Goal: Task Accomplishment & Management: Use online tool/utility

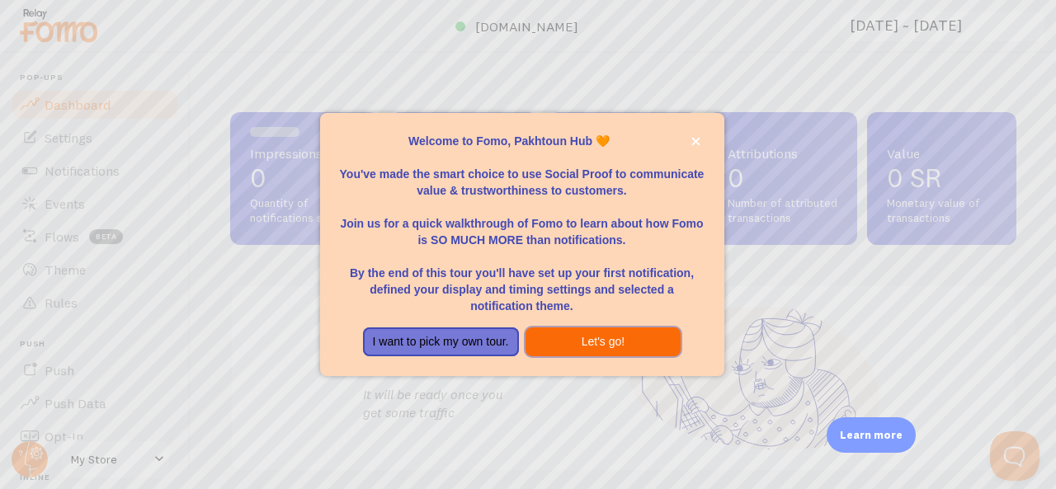
click at [584, 340] on button "Let's go!" at bounding box center [603, 342] width 156 height 30
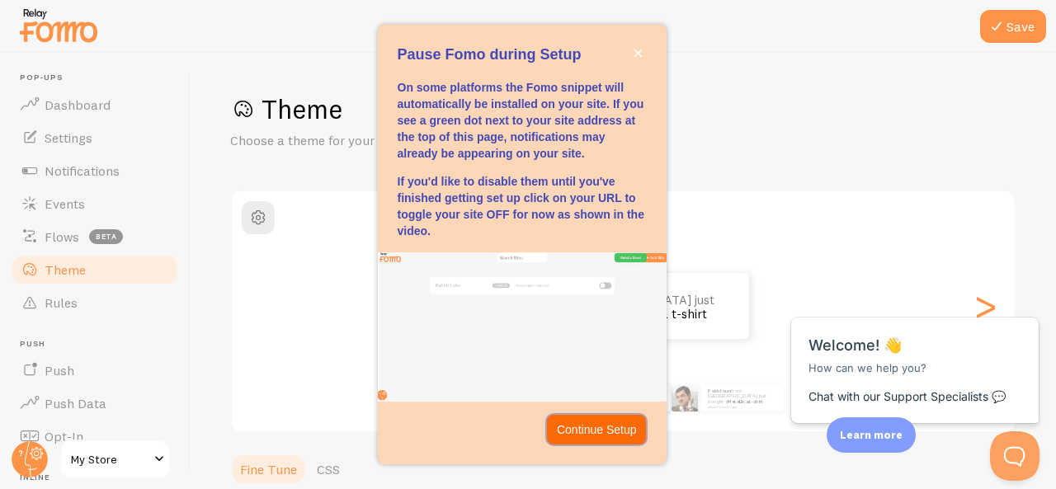
click at [600, 420] on button "Continue Setup" at bounding box center [597, 430] width 100 height 30
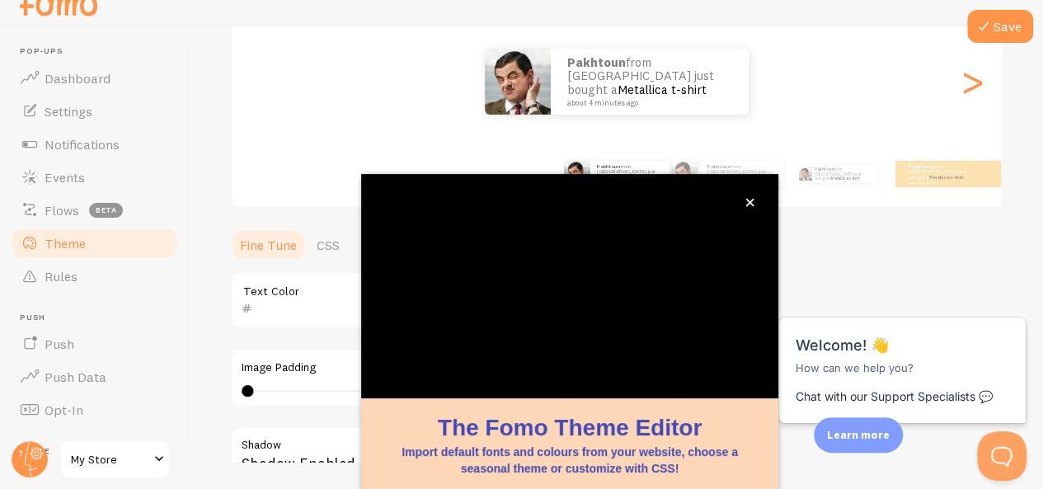
scroll to position [76, 0]
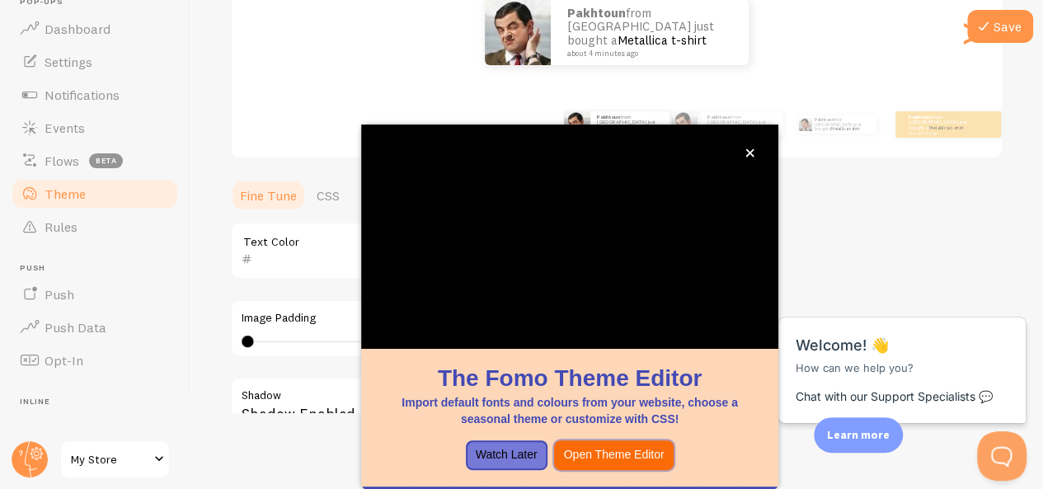
click at [617, 460] on button "Open Theme Editor" at bounding box center [614, 455] width 120 height 30
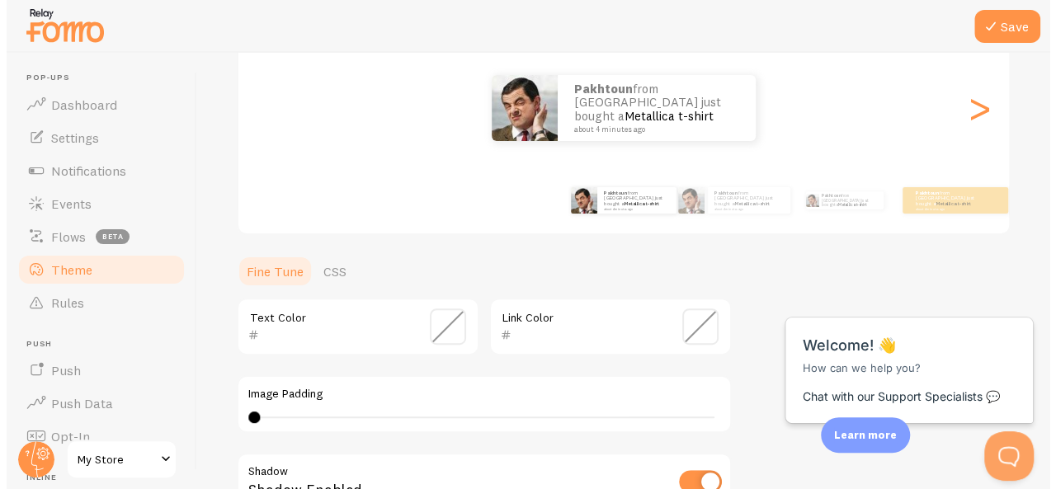
scroll to position [0, 0]
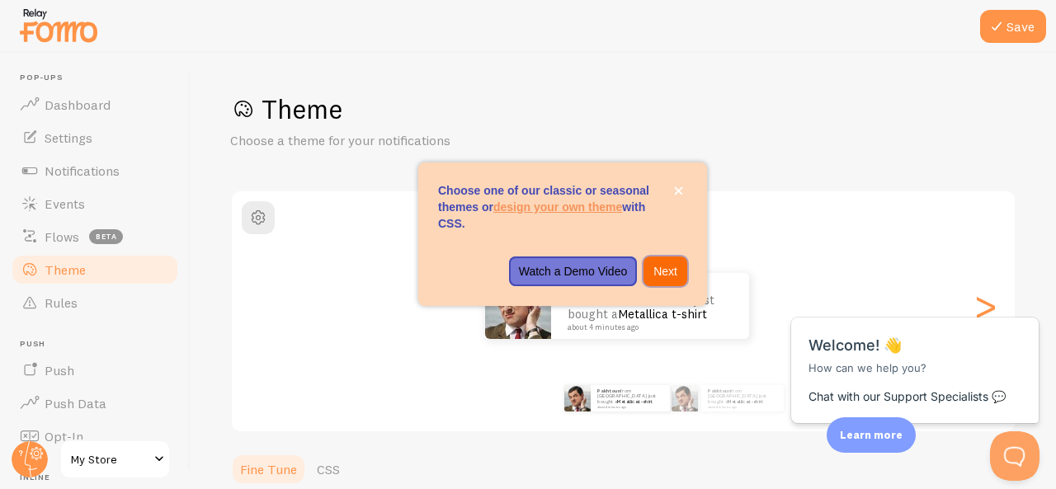
click at [668, 275] on p "Next" at bounding box center [665, 271] width 24 height 16
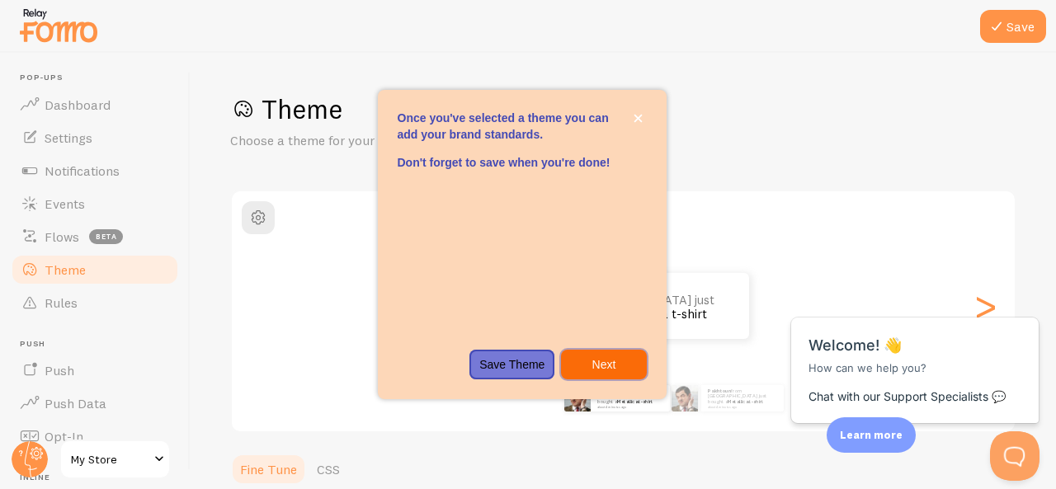
click at [610, 369] on p "Next" at bounding box center [603, 364] width 65 height 16
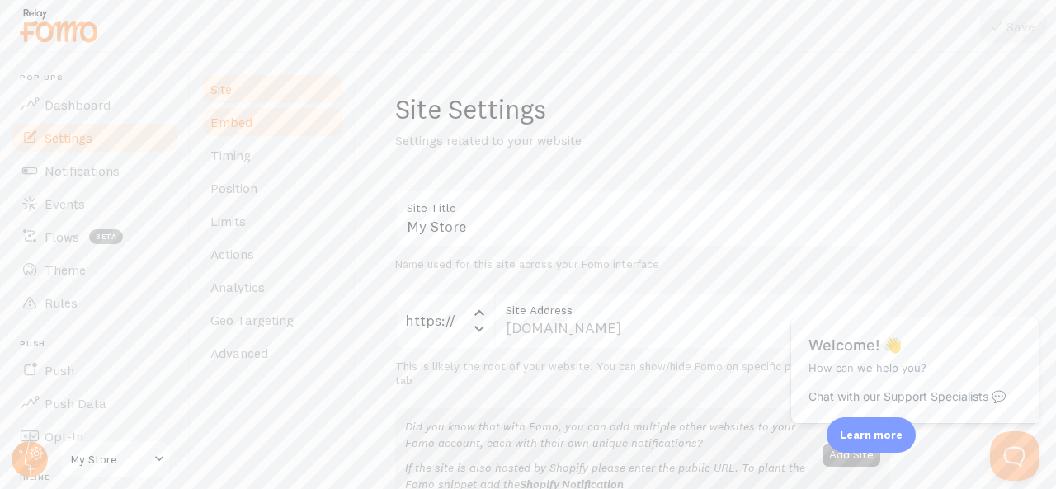
click at [260, 113] on link "Embed" at bounding box center [272, 122] width 144 height 33
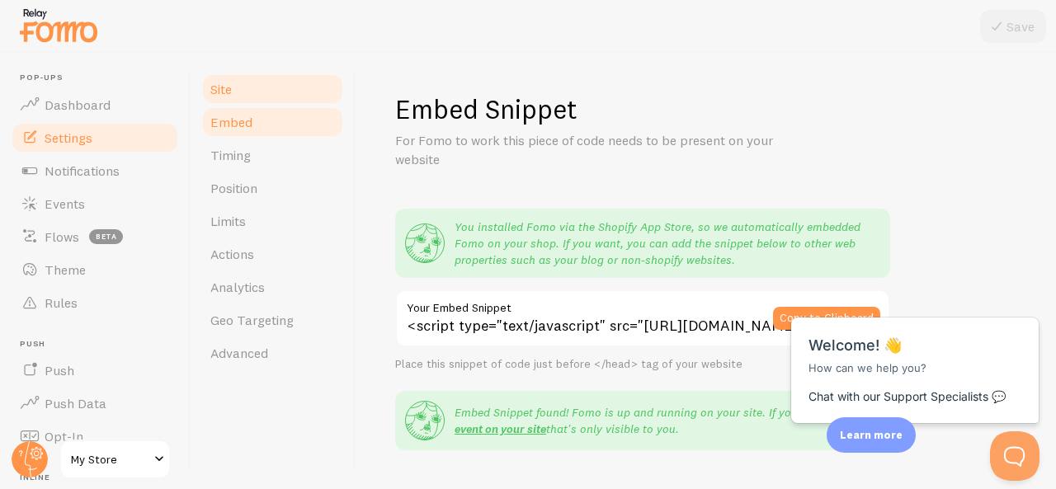
click at [223, 93] on span "Site" at bounding box center [220, 89] width 21 height 16
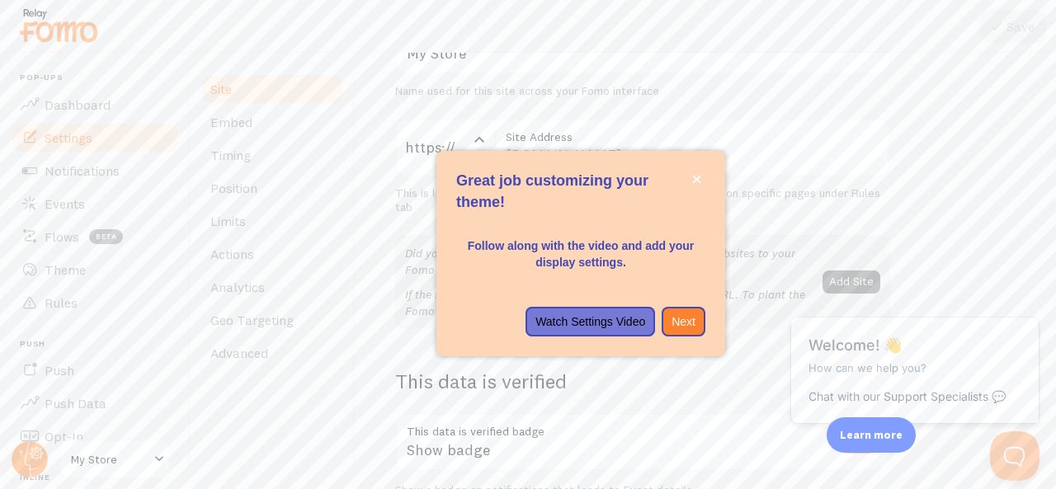
scroll to position [184, 0]
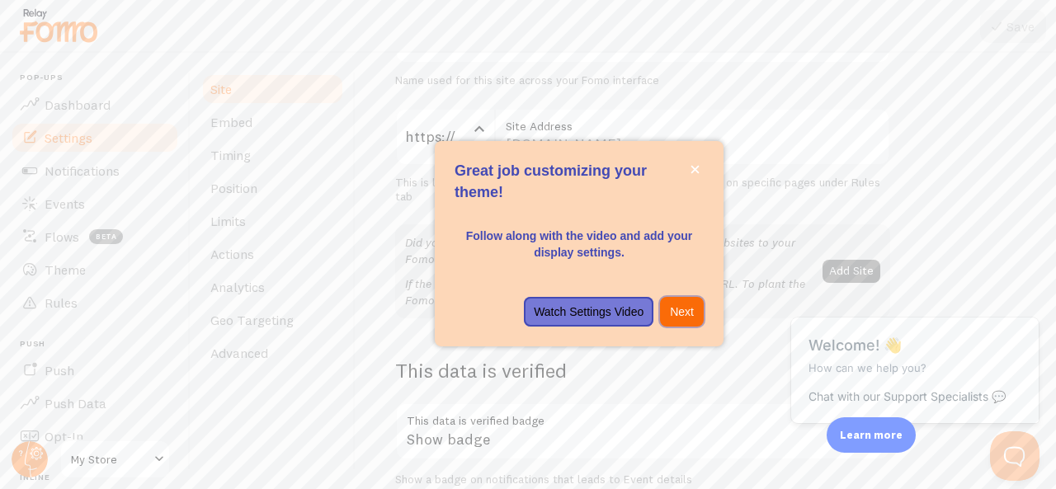
click at [686, 311] on p "Next" at bounding box center [682, 311] width 24 height 16
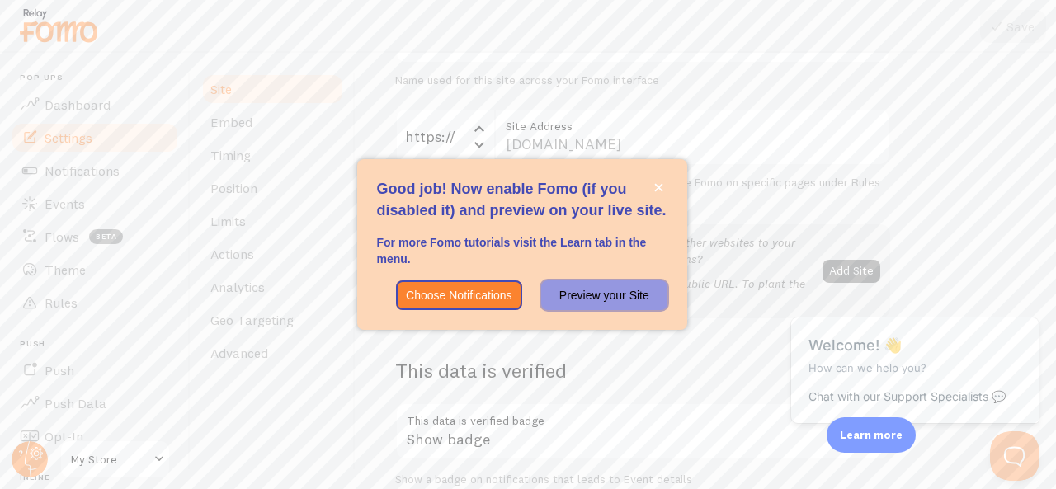
click at [635, 296] on p "Preview your Site" at bounding box center [604, 295] width 106 height 16
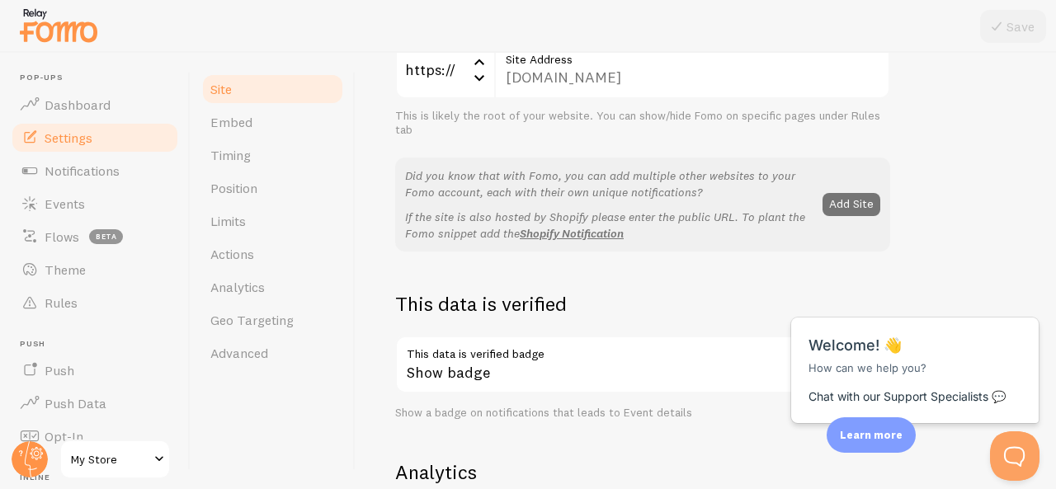
scroll to position [196, 0]
